Goal: Task Accomplishment & Management: Manage account settings

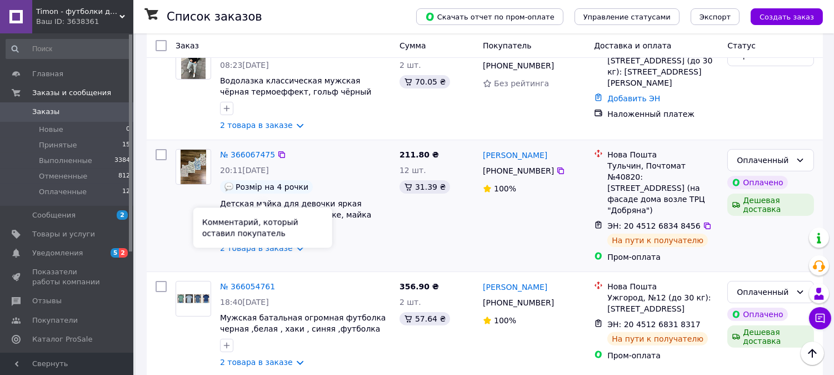
scroll to position [802, 0]
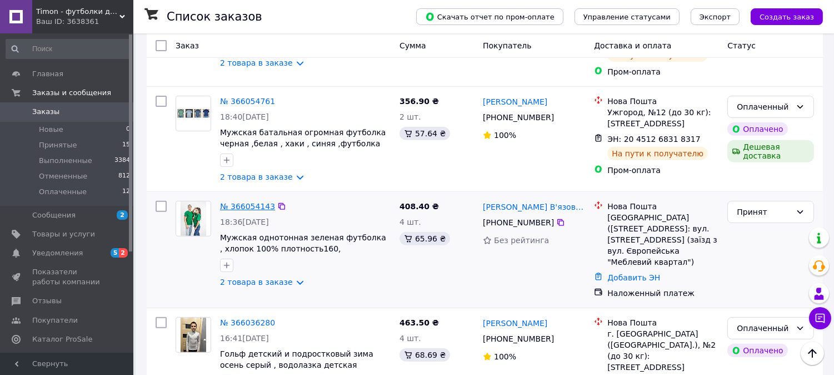
click at [251, 207] on link "№ 366054143" at bounding box center [247, 206] width 55 height 9
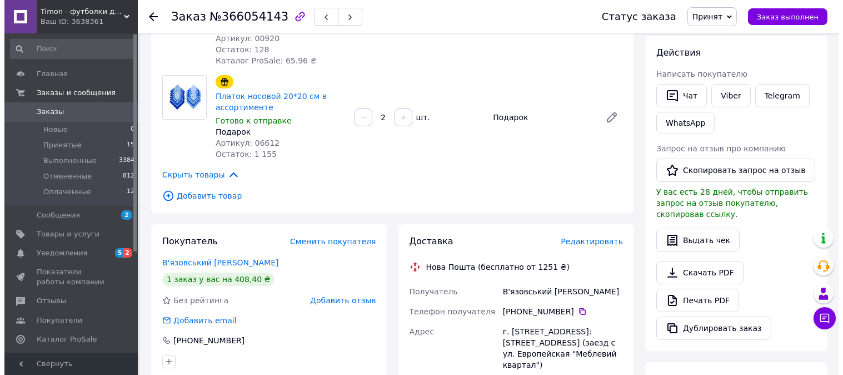
scroll to position [185, 0]
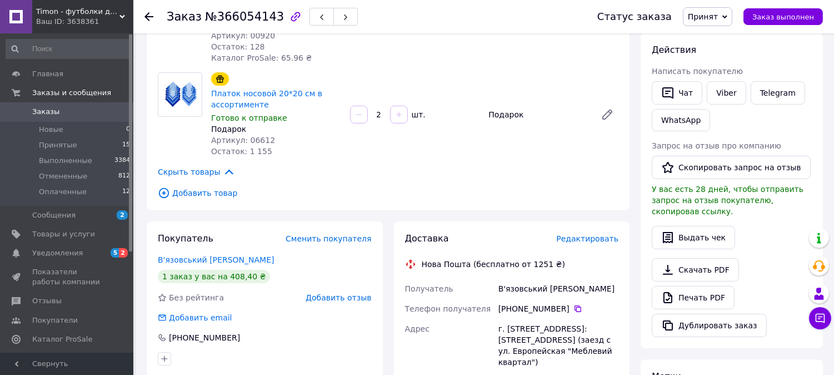
click at [592, 234] on span "Редактировать" at bounding box center [587, 238] width 62 height 9
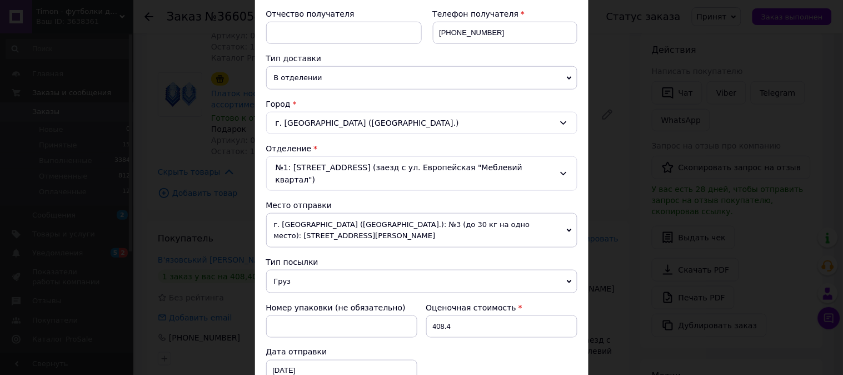
scroll to position [308, 0]
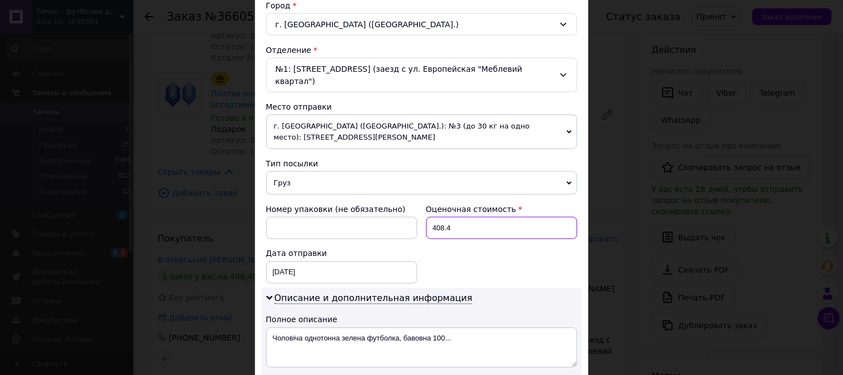
click at [440, 221] on input "408.4" at bounding box center [501, 228] width 151 height 22
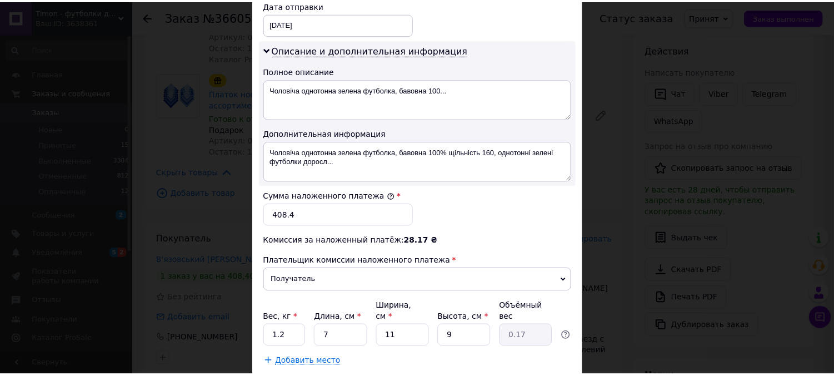
scroll to position [610, 0]
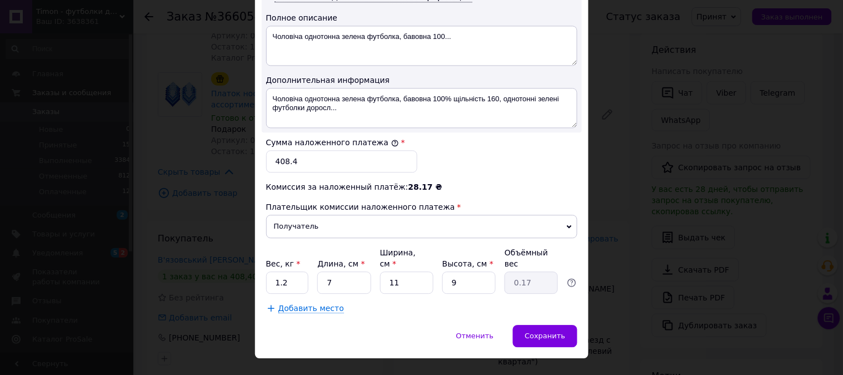
type input "409"
drag, startPoint x: 307, startPoint y: 150, endPoint x: 284, endPoint y: 151, distance: 23.4
click at [284, 151] on input "408.4" at bounding box center [341, 161] width 151 height 22
type input "409"
click at [291, 271] on input "1.2" at bounding box center [287, 282] width 43 height 22
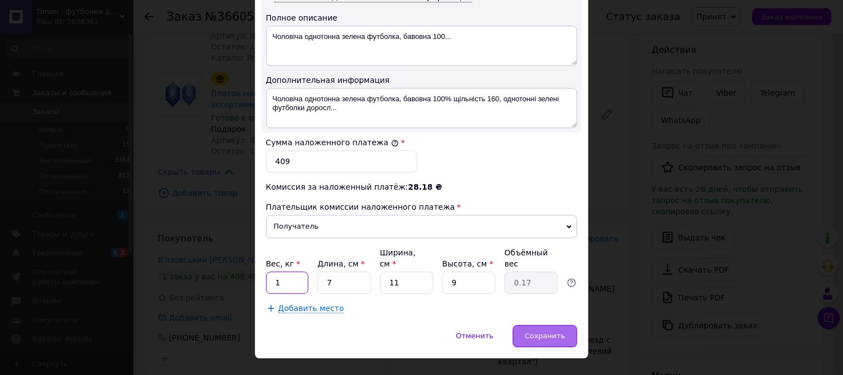
type input "1"
click at [560, 331] on span "Сохранить" at bounding box center [545, 335] width 41 height 8
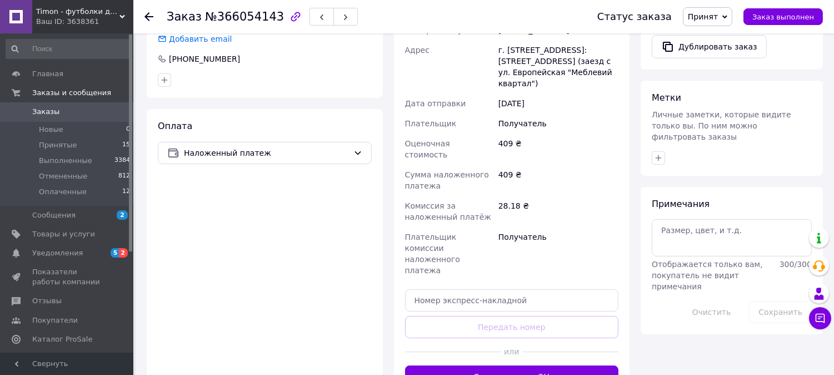
scroll to position [556, 0]
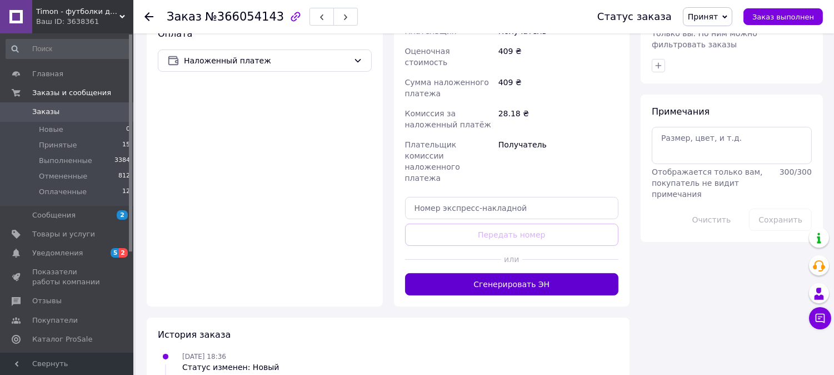
click at [486, 273] on button "Сгенерировать ЭН" at bounding box center [512, 284] width 214 height 22
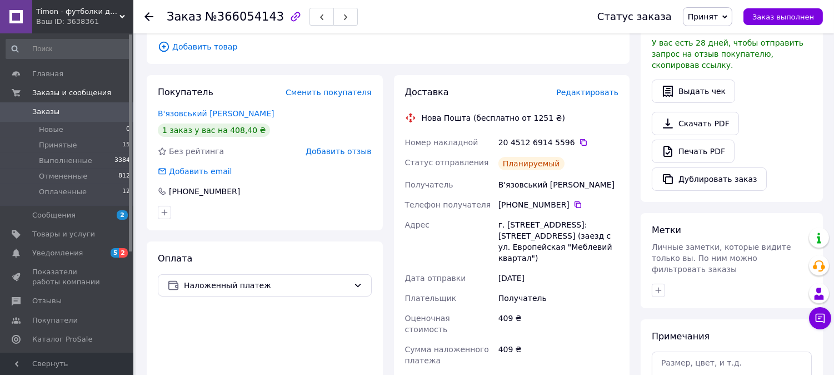
scroll to position [308, 0]
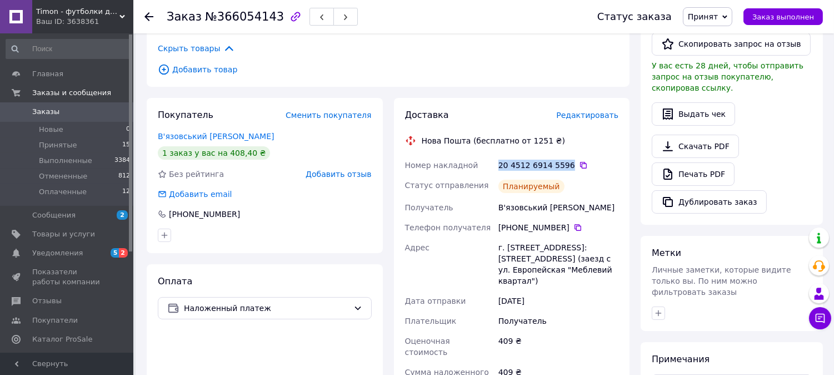
drag, startPoint x: 499, startPoint y: 152, endPoint x: 562, endPoint y: 153, distance: 63.4
click at [562, 159] on div "20 4512 6914 5596" at bounding box center [558, 164] width 120 height 11
copy div "20 4512 6914 5596"
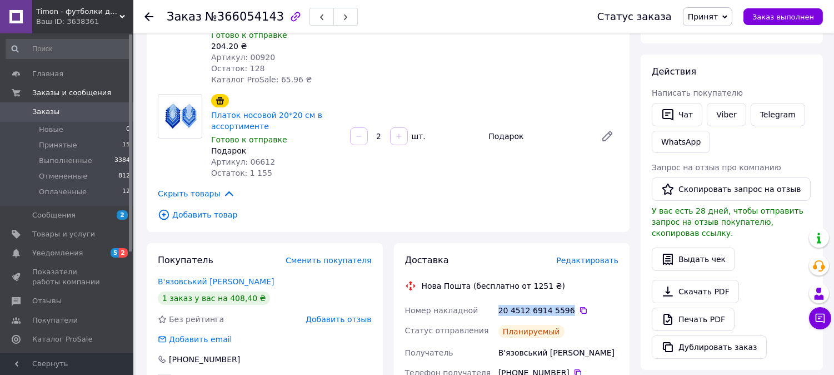
scroll to position [0, 0]
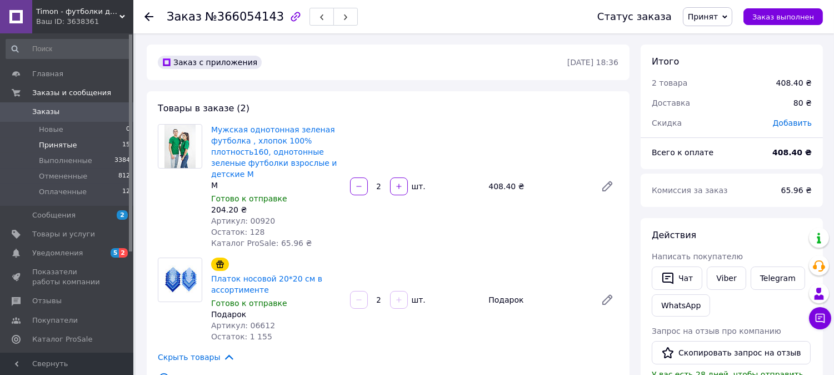
click at [82, 143] on li "Принятые 15" at bounding box center [68, 145] width 137 height 16
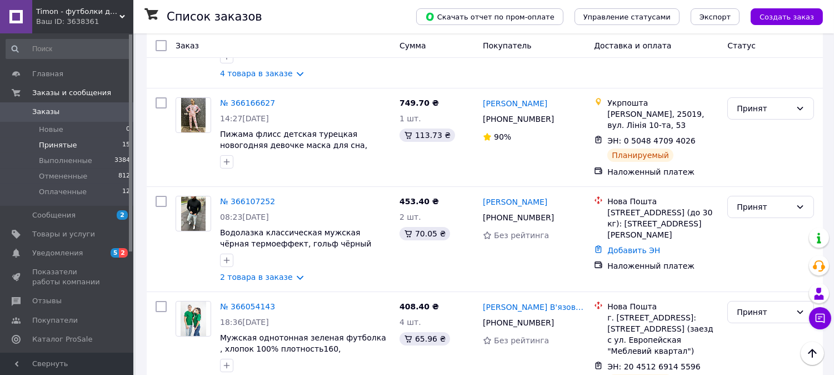
scroll to position [493, 0]
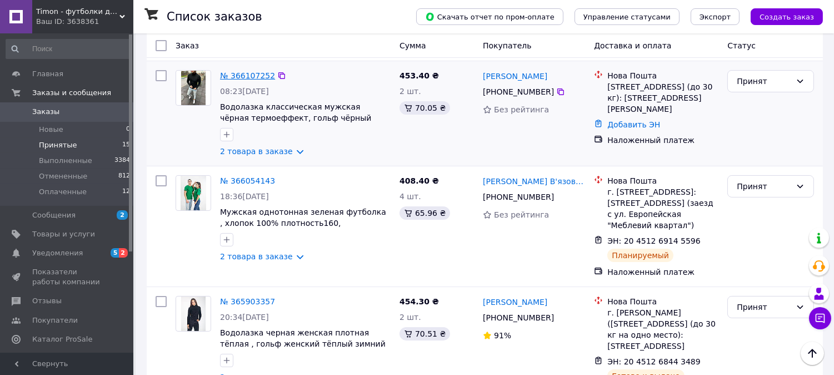
click at [232, 80] on link "№ 366107252" at bounding box center [247, 75] width 55 height 9
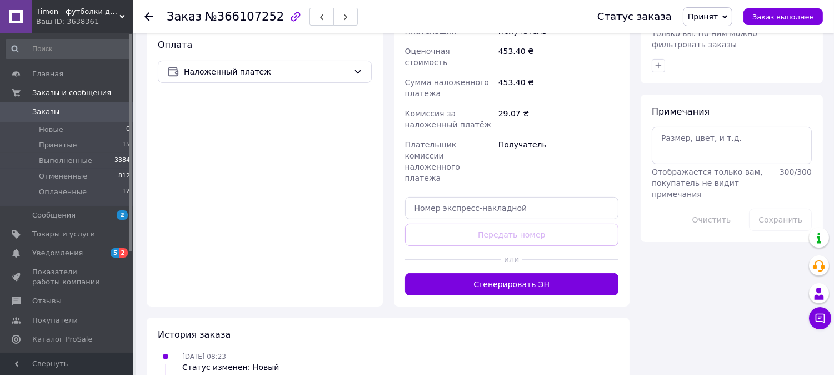
scroll to position [557, 0]
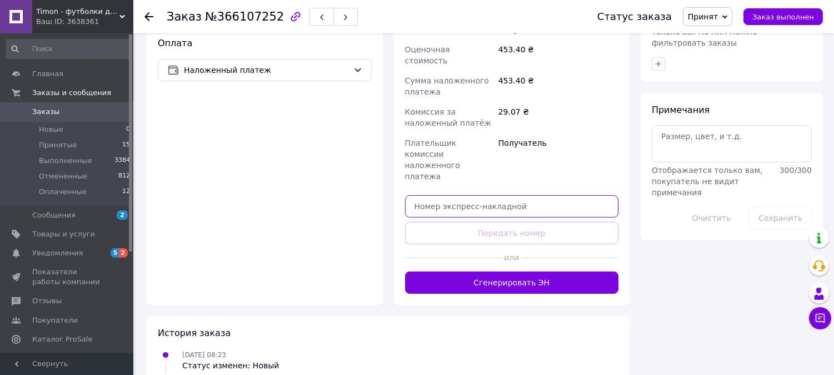
click at [507, 195] on input "text" at bounding box center [512, 206] width 214 height 22
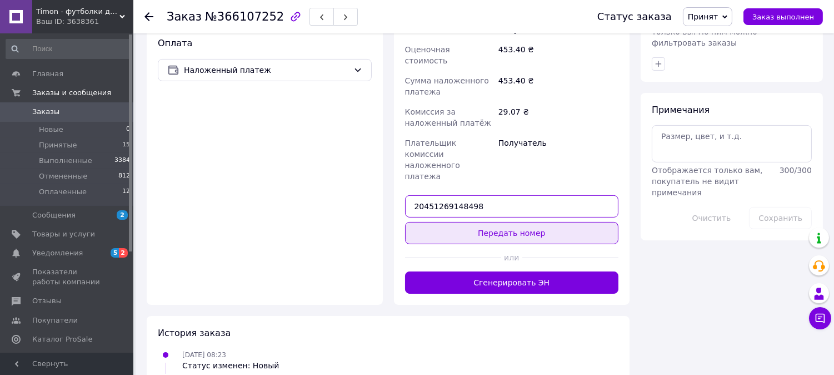
type input "20451269148498"
click at [542, 222] on button "Передать номер" at bounding box center [512, 233] width 214 height 22
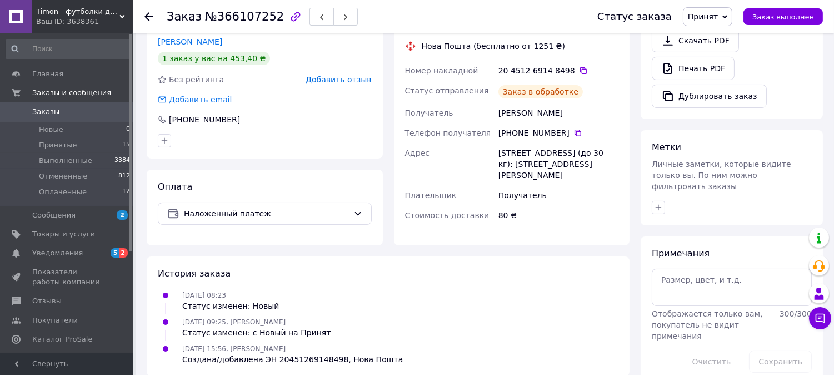
scroll to position [423, 0]
